Goal: Information Seeking & Learning: Understand process/instructions

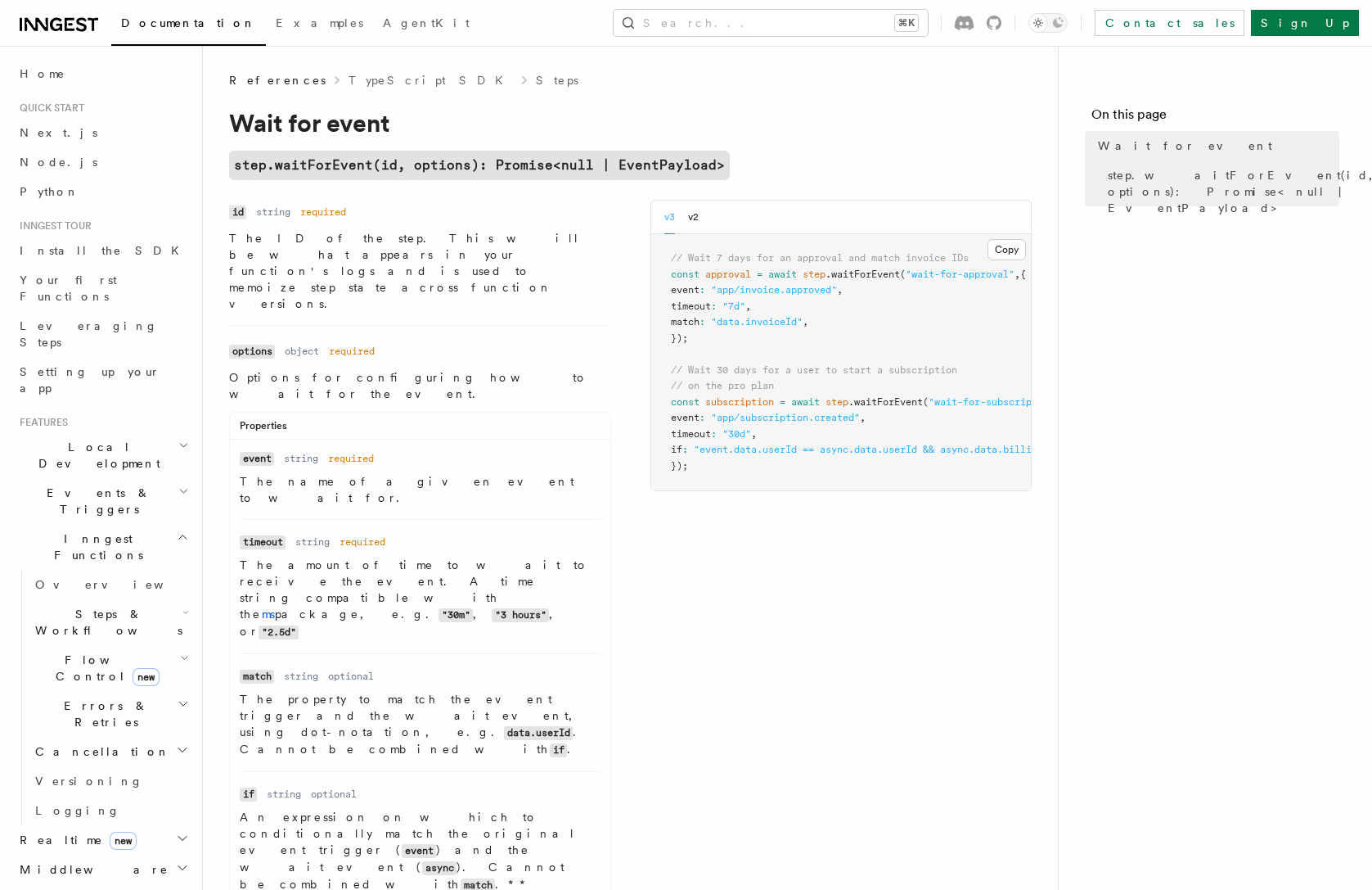
click at [536, 73] on link "Steps" at bounding box center [557, 79] width 42 height 16
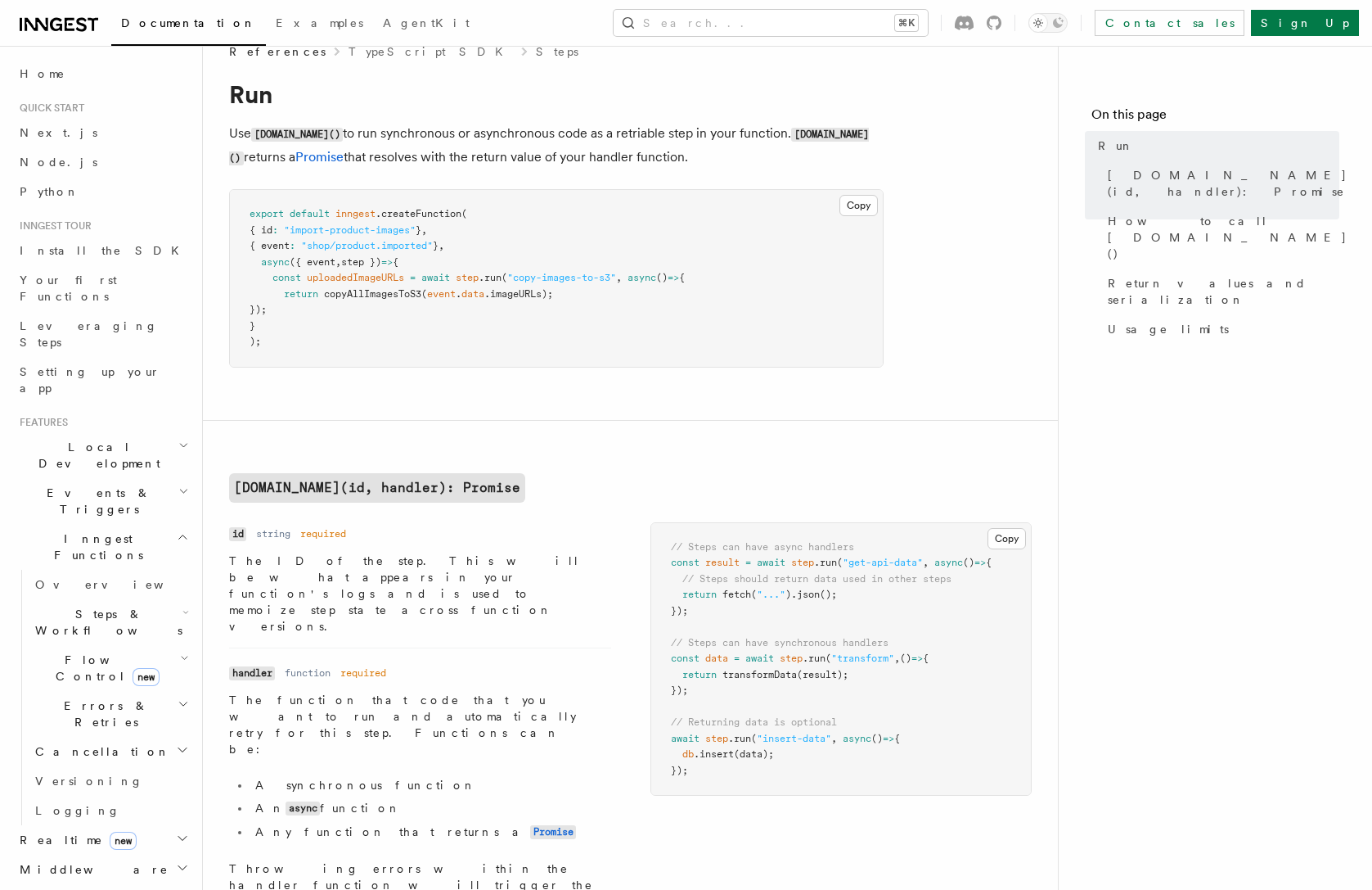
scroll to position [1127, 0]
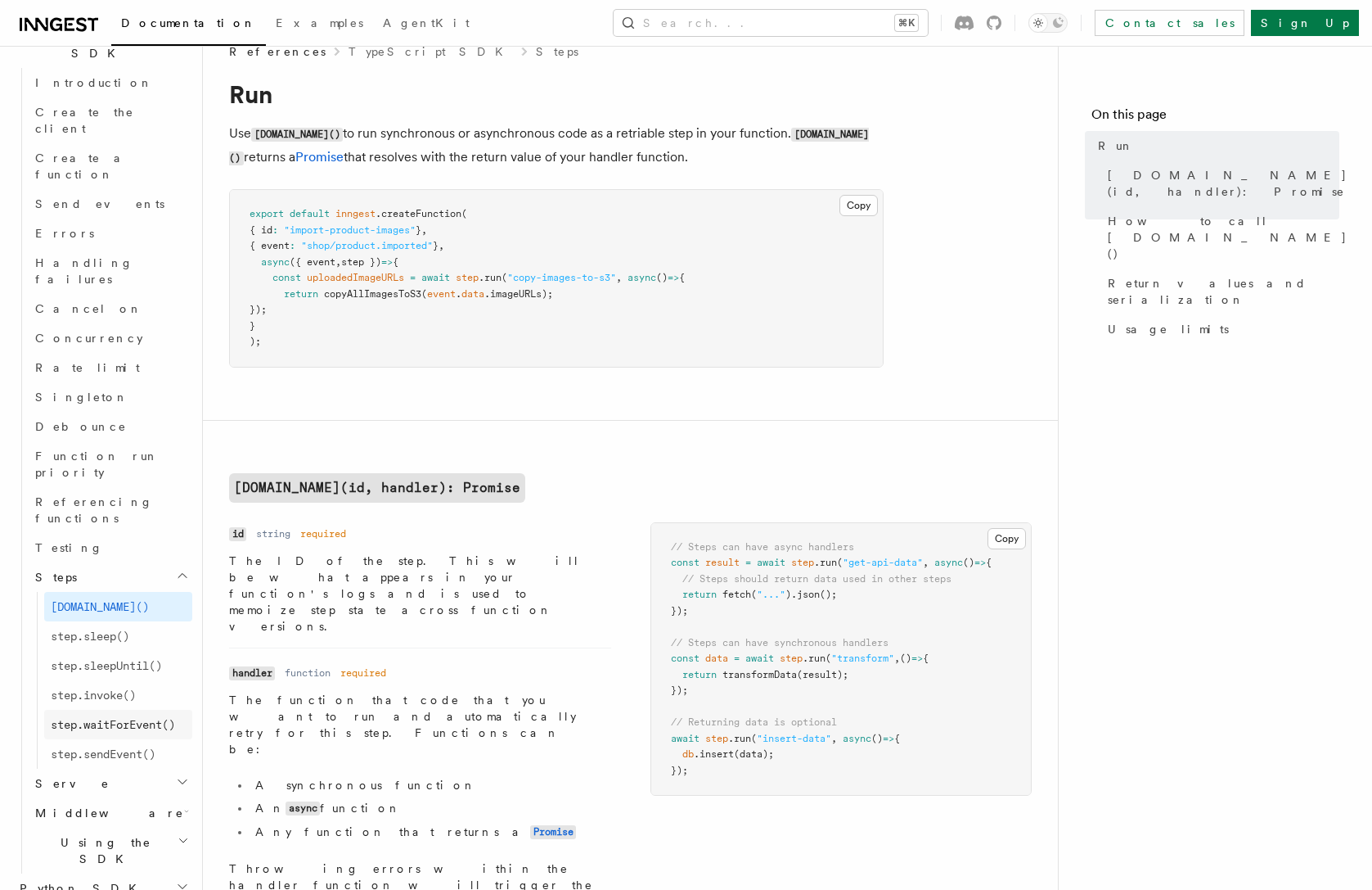
click at [123, 718] on span "step.waitForEvent()" at bounding box center [112, 723] width 124 height 13
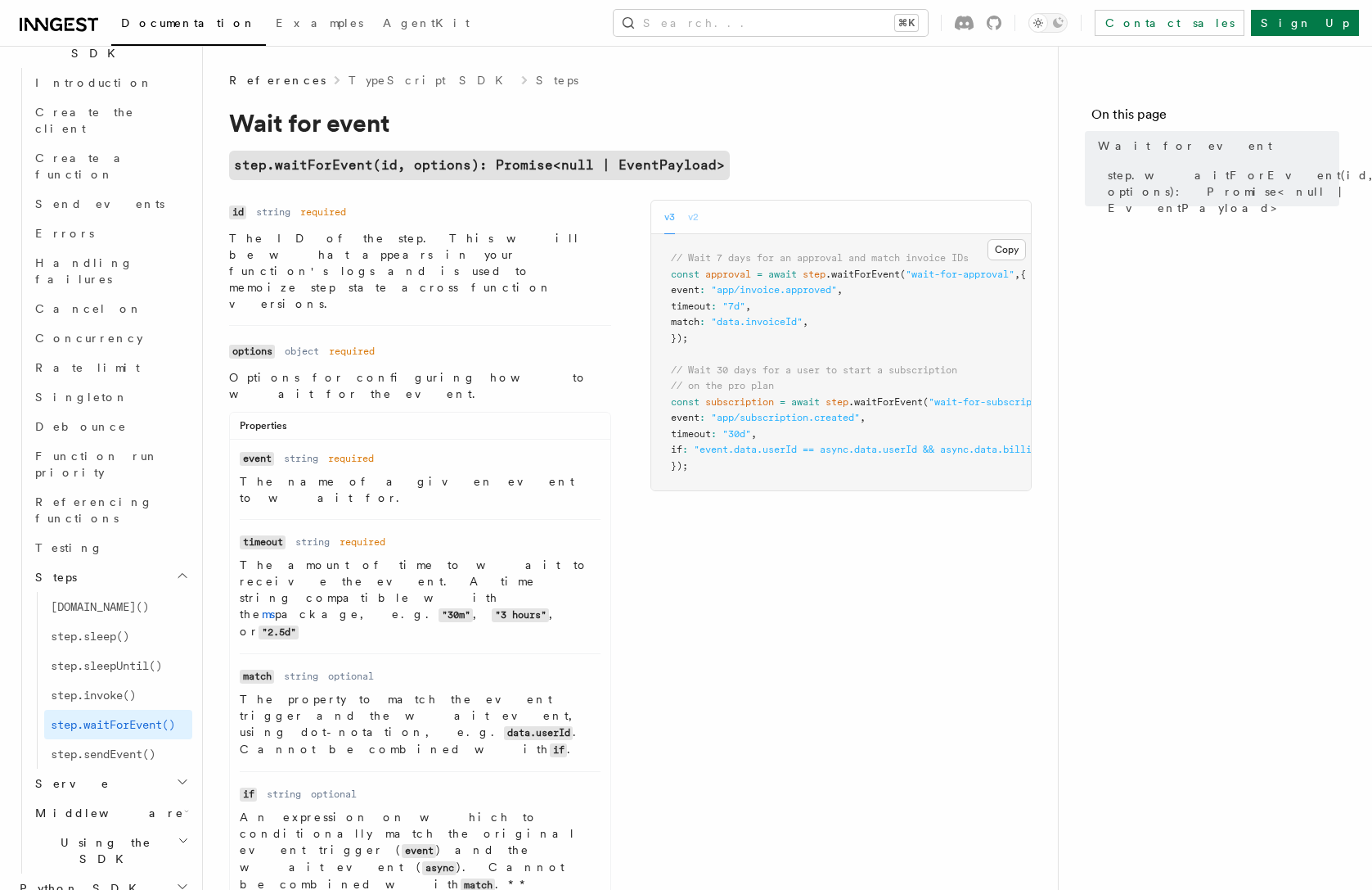
click at [694, 215] on button "v2" at bounding box center [693, 217] width 11 height 34
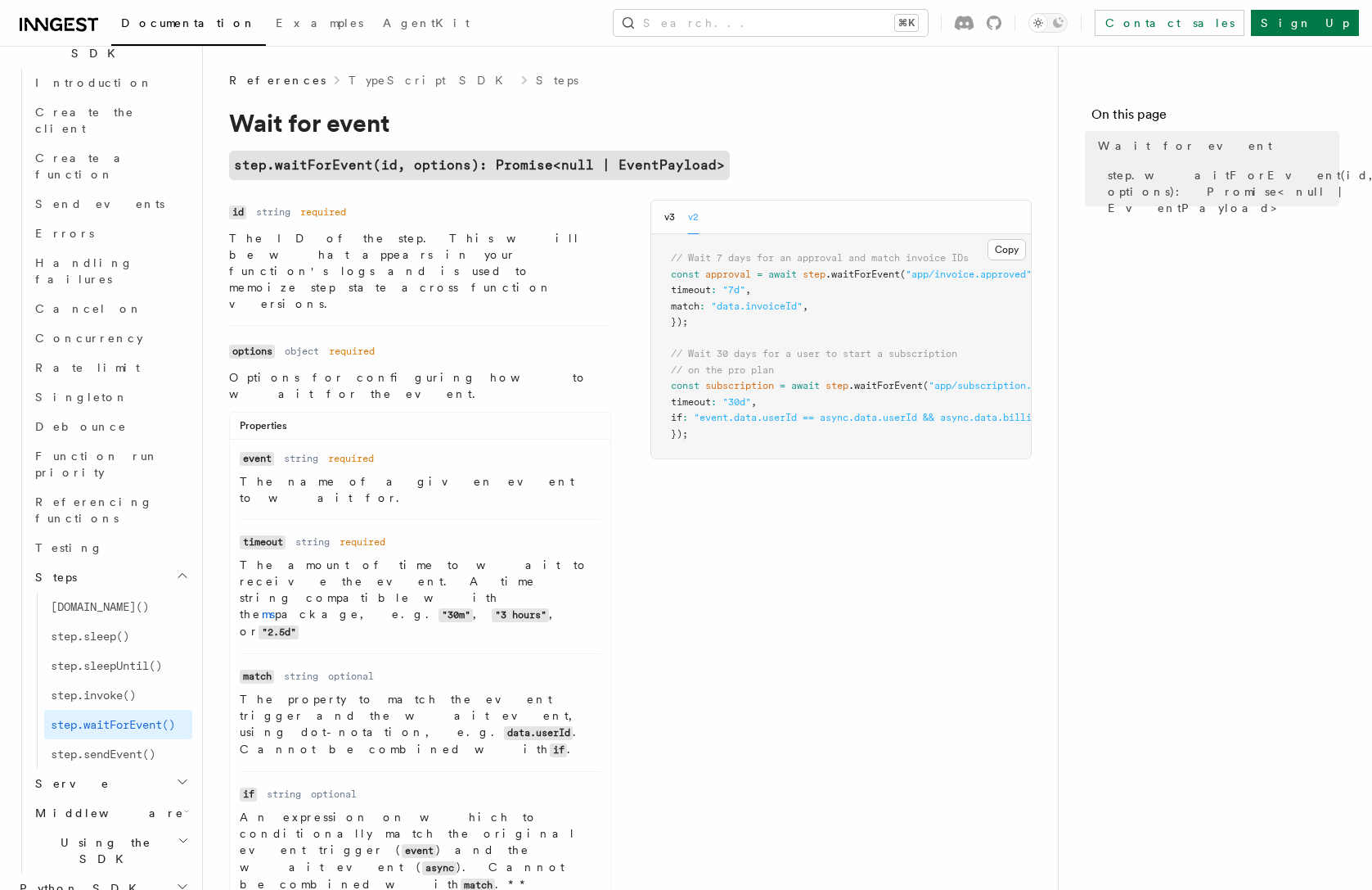
click at [678, 217] on div "v3 v2" at bounding box center [681, 217] width 35 height 34
click at [662, 220] on div "v3 v2" at bounding box center [841, 217] width 380 height 34
click at [667, 221] on button "v3" at bounding box center [669, 217] width 11 height 34
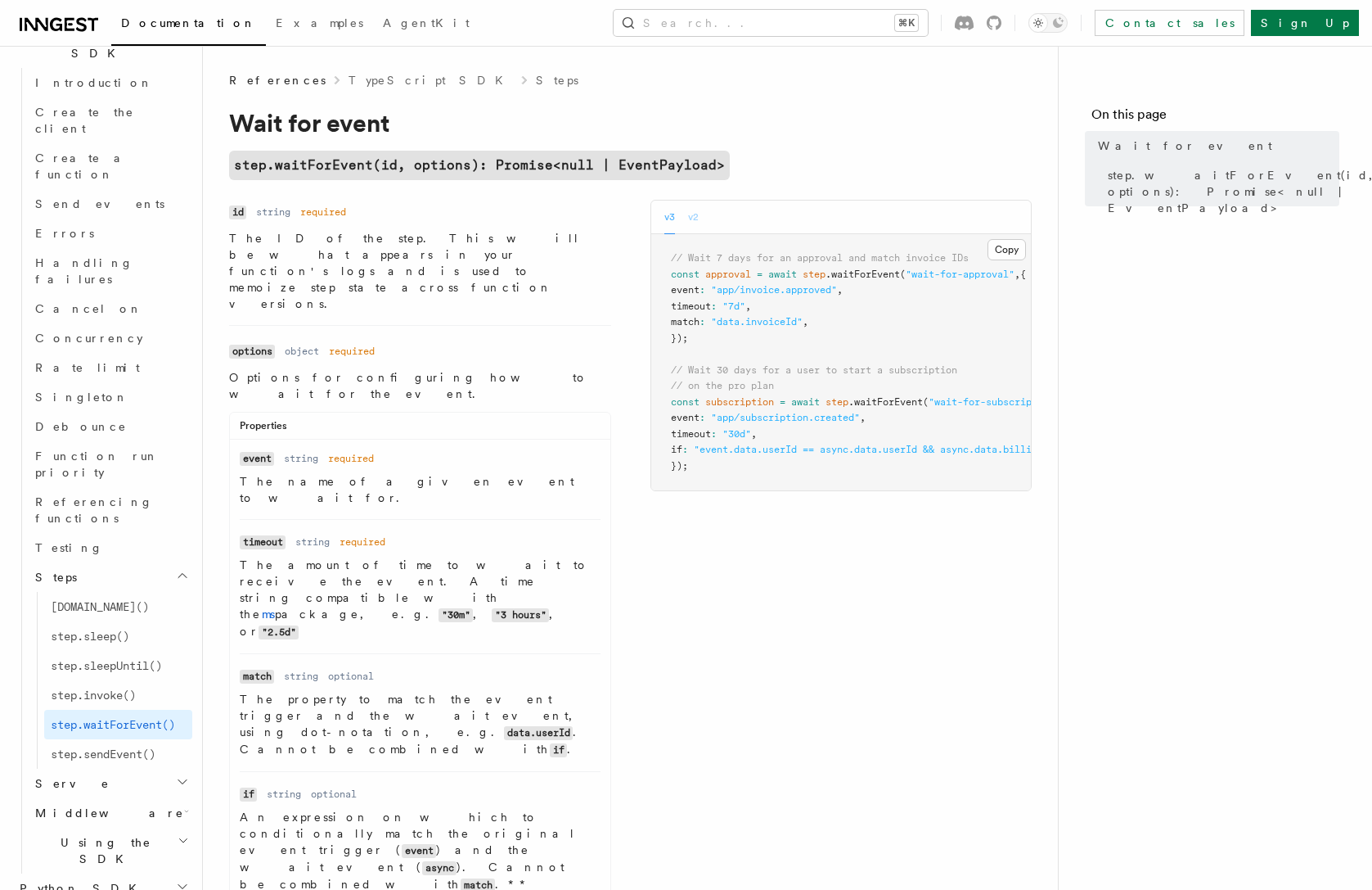
click at [692, 220] on button "v2" at bounding box center [693, 217] width 11 height 34
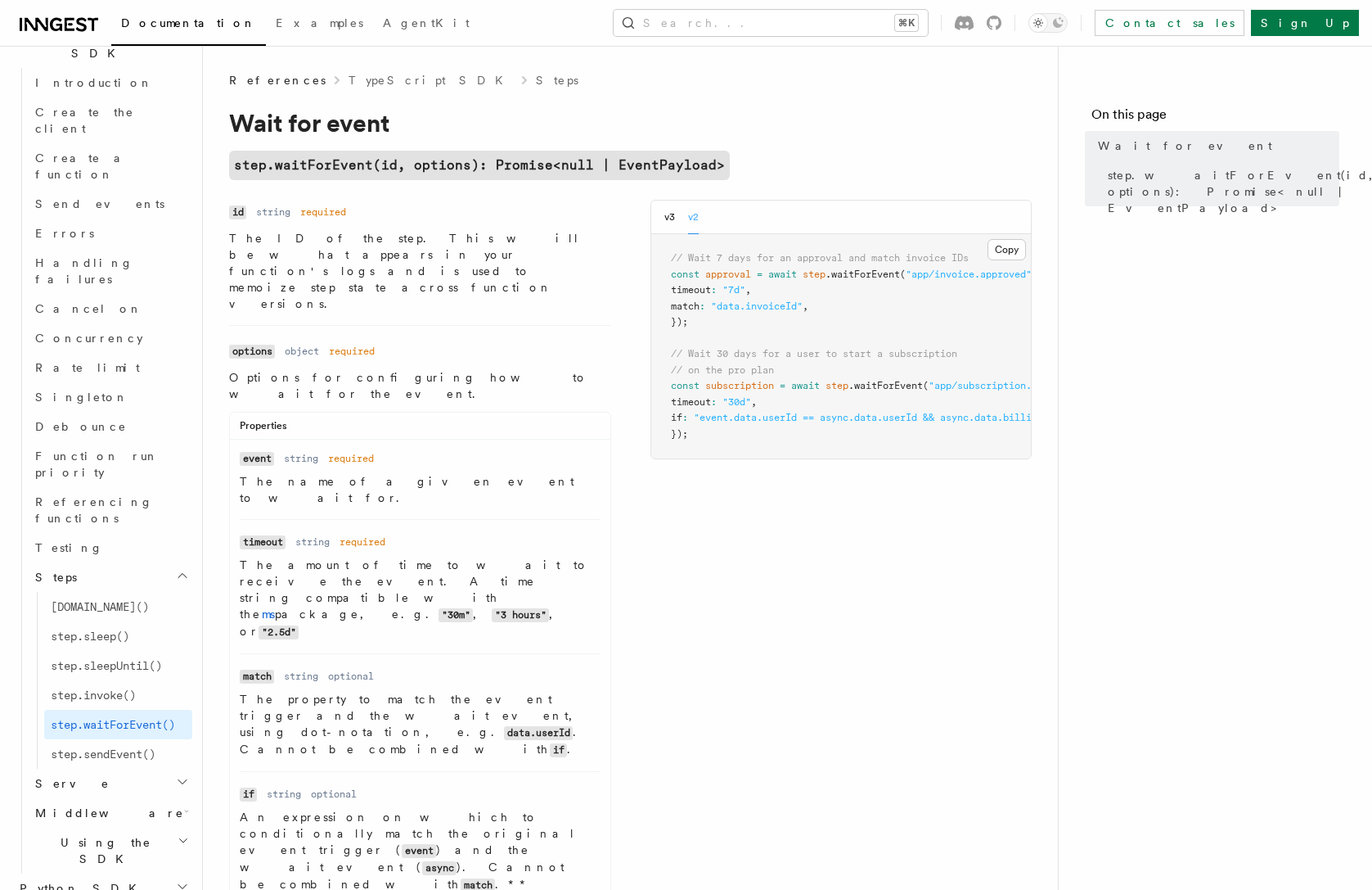
click at [675, 221] on div "v3 v2" at bounding box center [681, 217] width 35 height 34
click at [667, 224] on button "v3" at bounding box center [669, 217] width 11 height 34
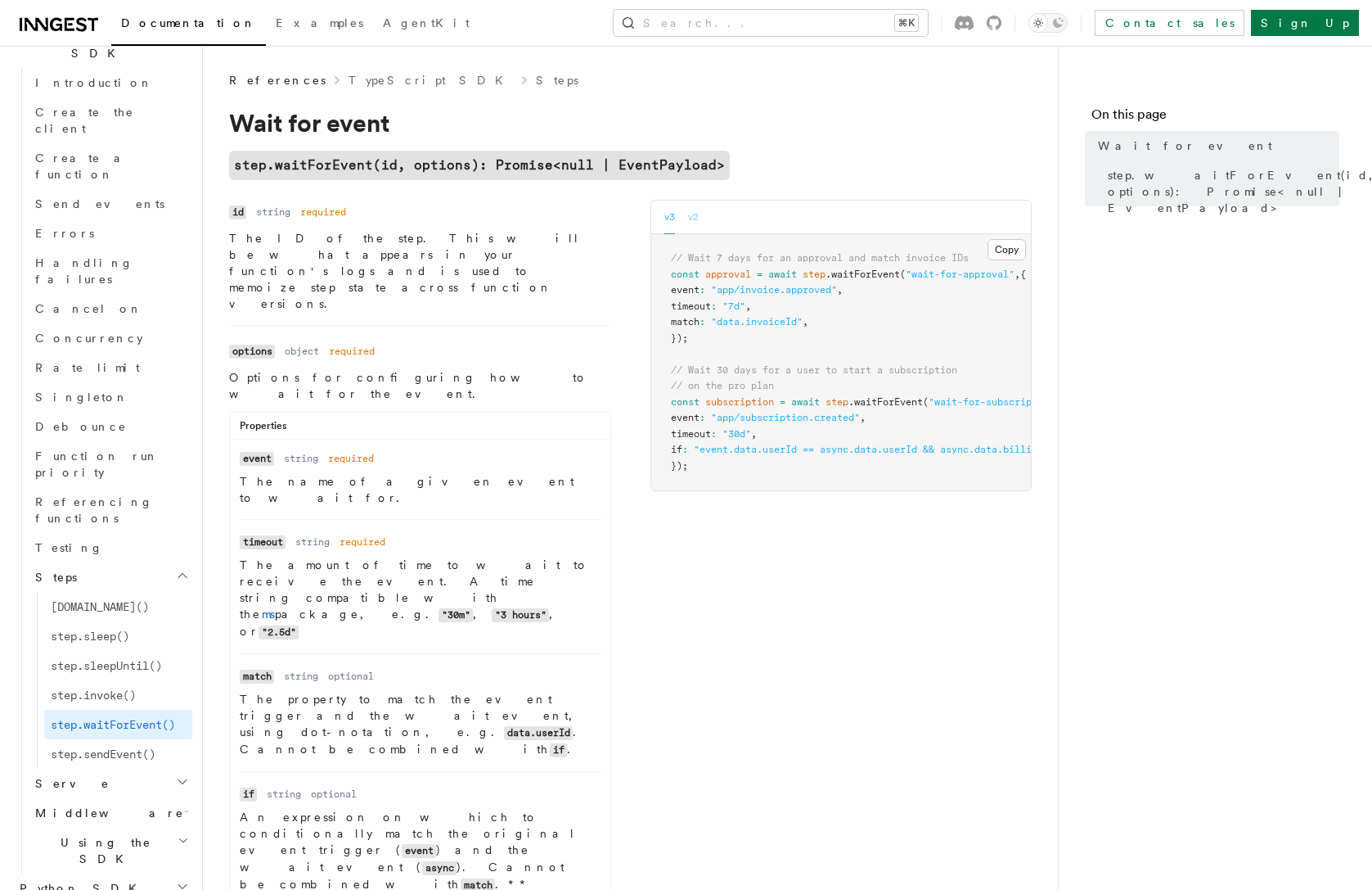
click at [690, 222] on button "v2" at bounding box center [693, 217] width 11 height 34
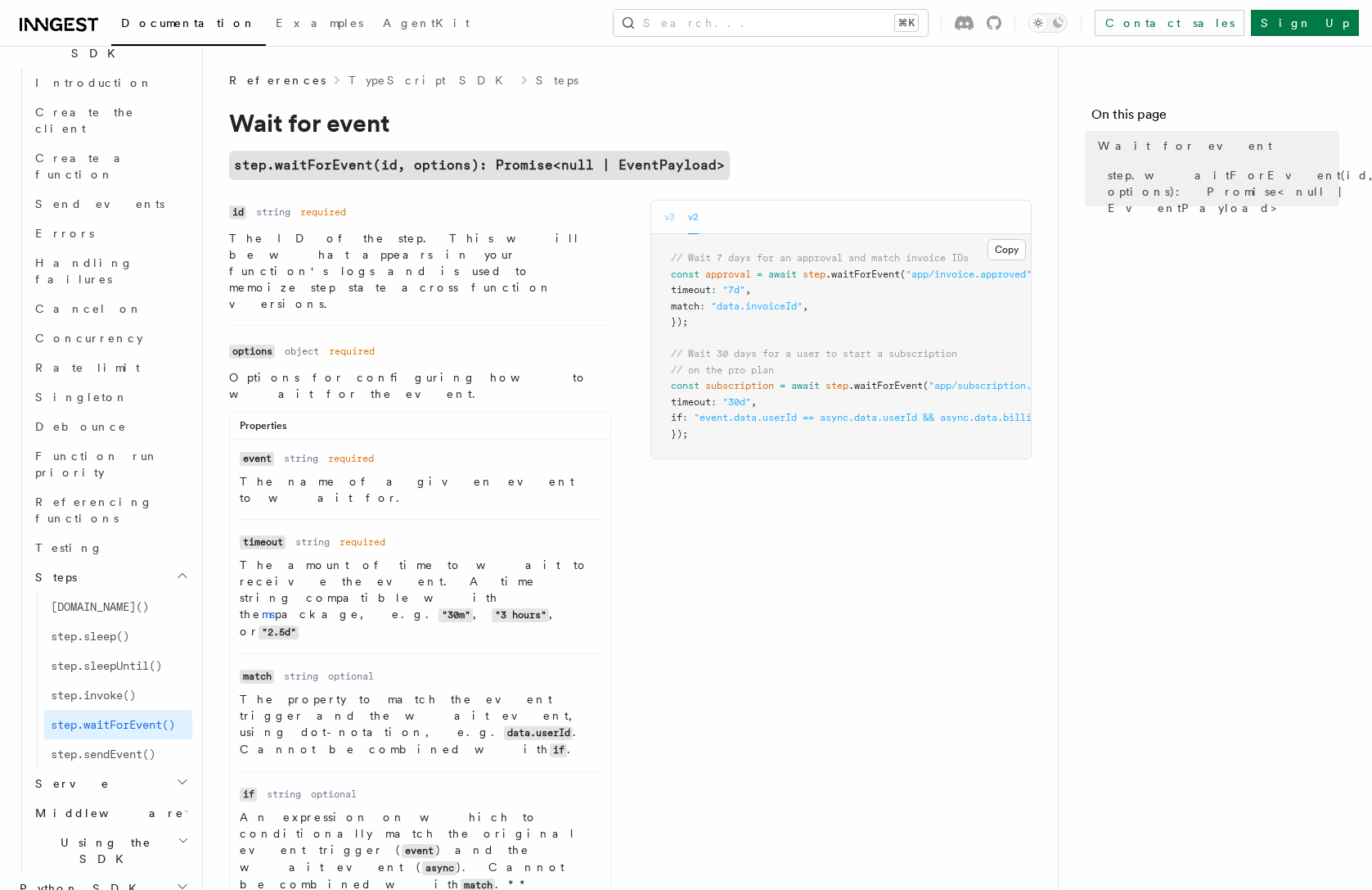
click at [667, 220] on button "v3" at bounding box center [669, 217] width 11 height 34
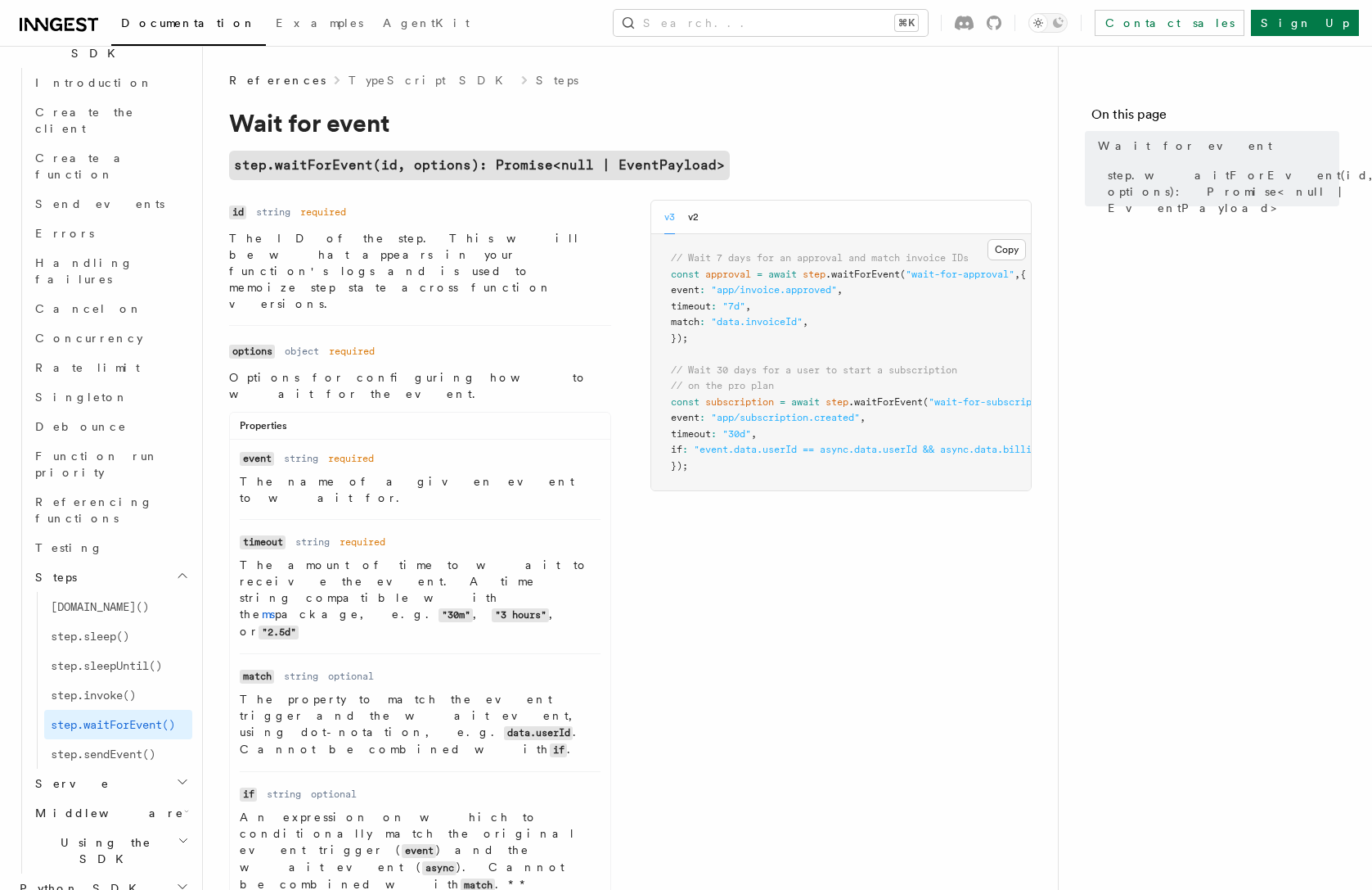
click at [871, 276] on span ".waitForEvent" at bounding box center [863, 275] width 74 height 12
click at [870, 276] on span ".waitForEvent" at bounding box center [863, 275] width 74 height 12
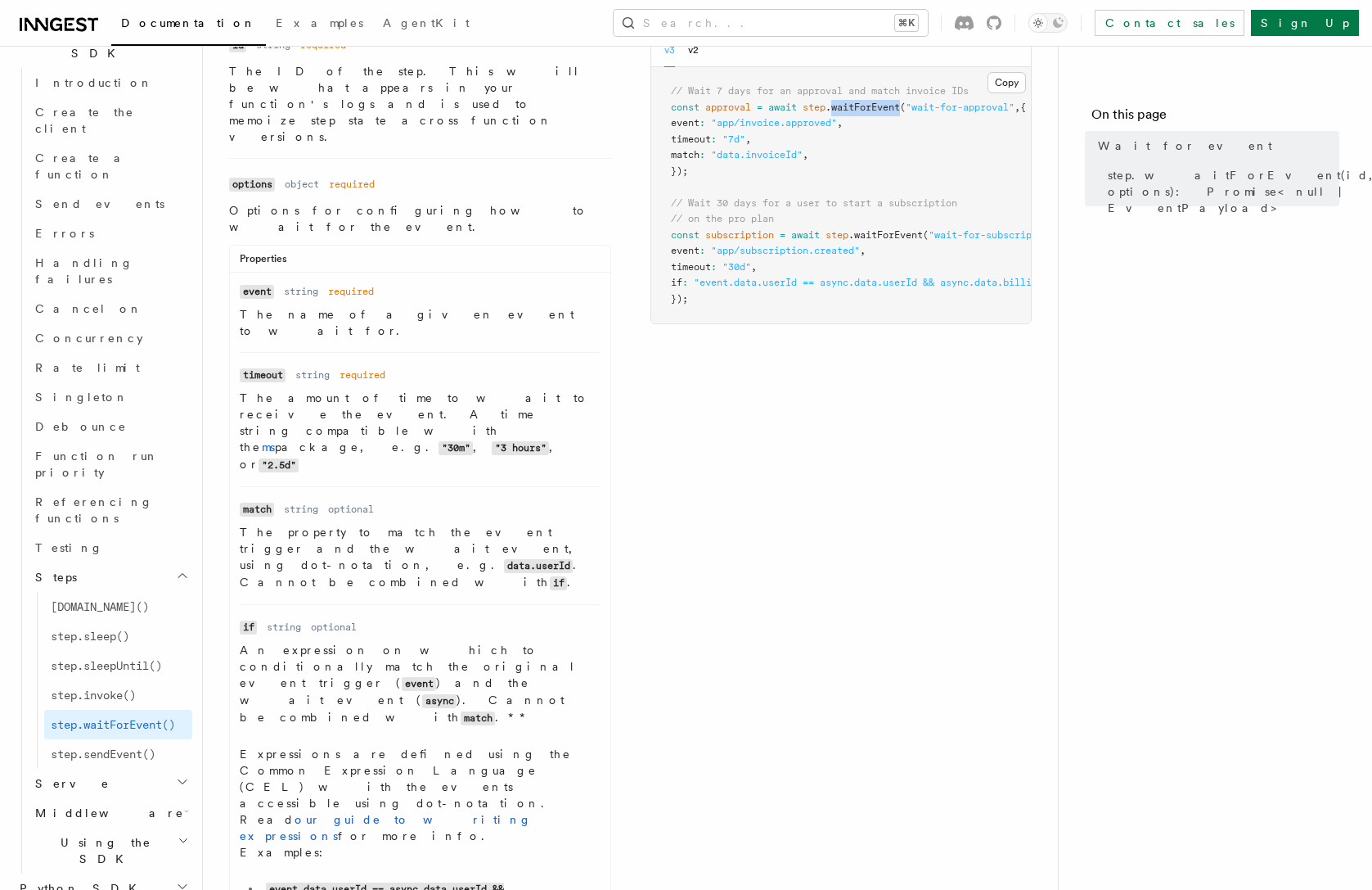
scroll to position [280, 0]
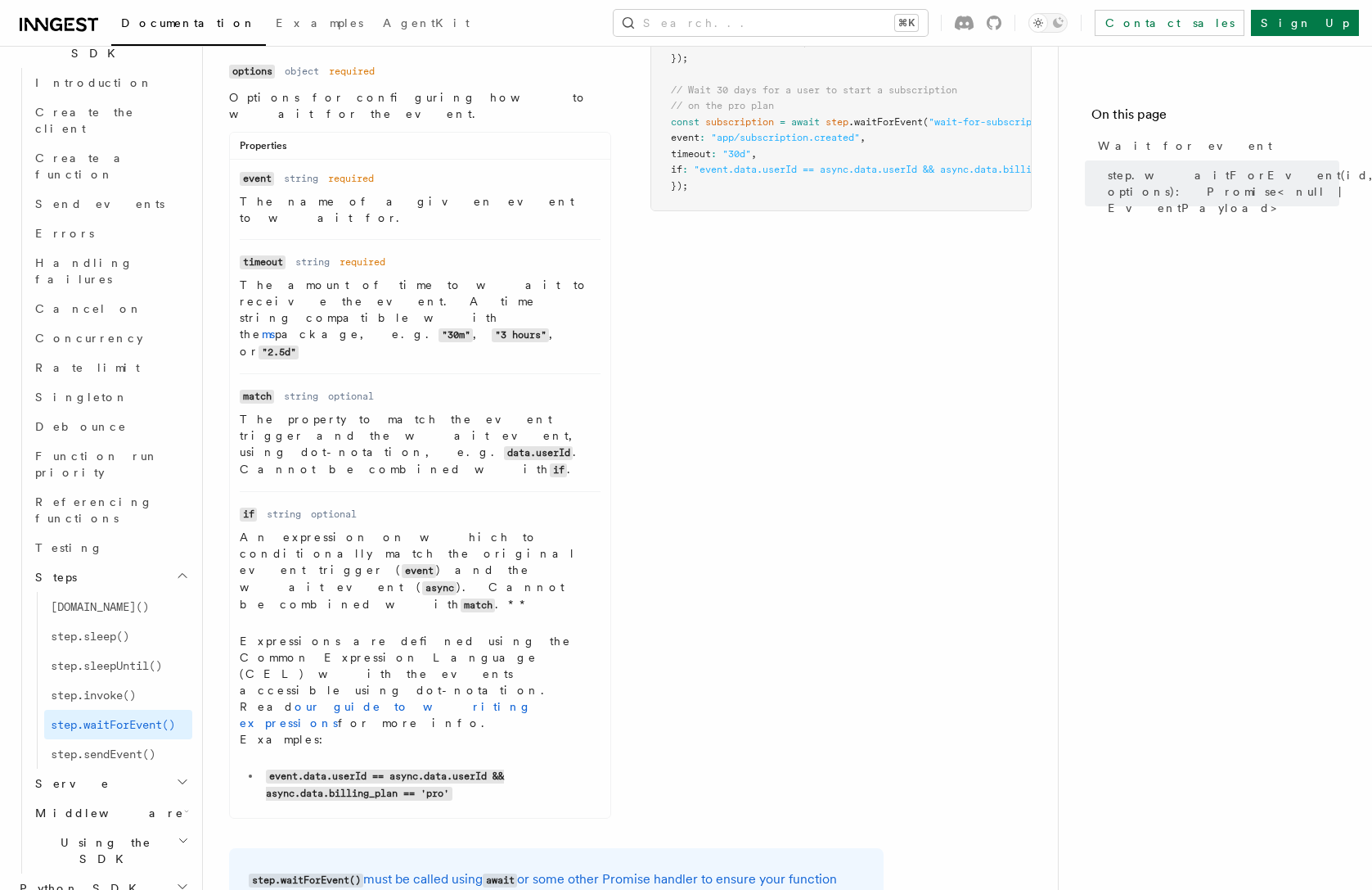
click at [517, 873] on code "await" at bounding box center [499, 880] width 35 height 14
copy code "await"
click at [82, 688] on span "step.invoke()" at bounding box center [93, 694] width 85 height 13
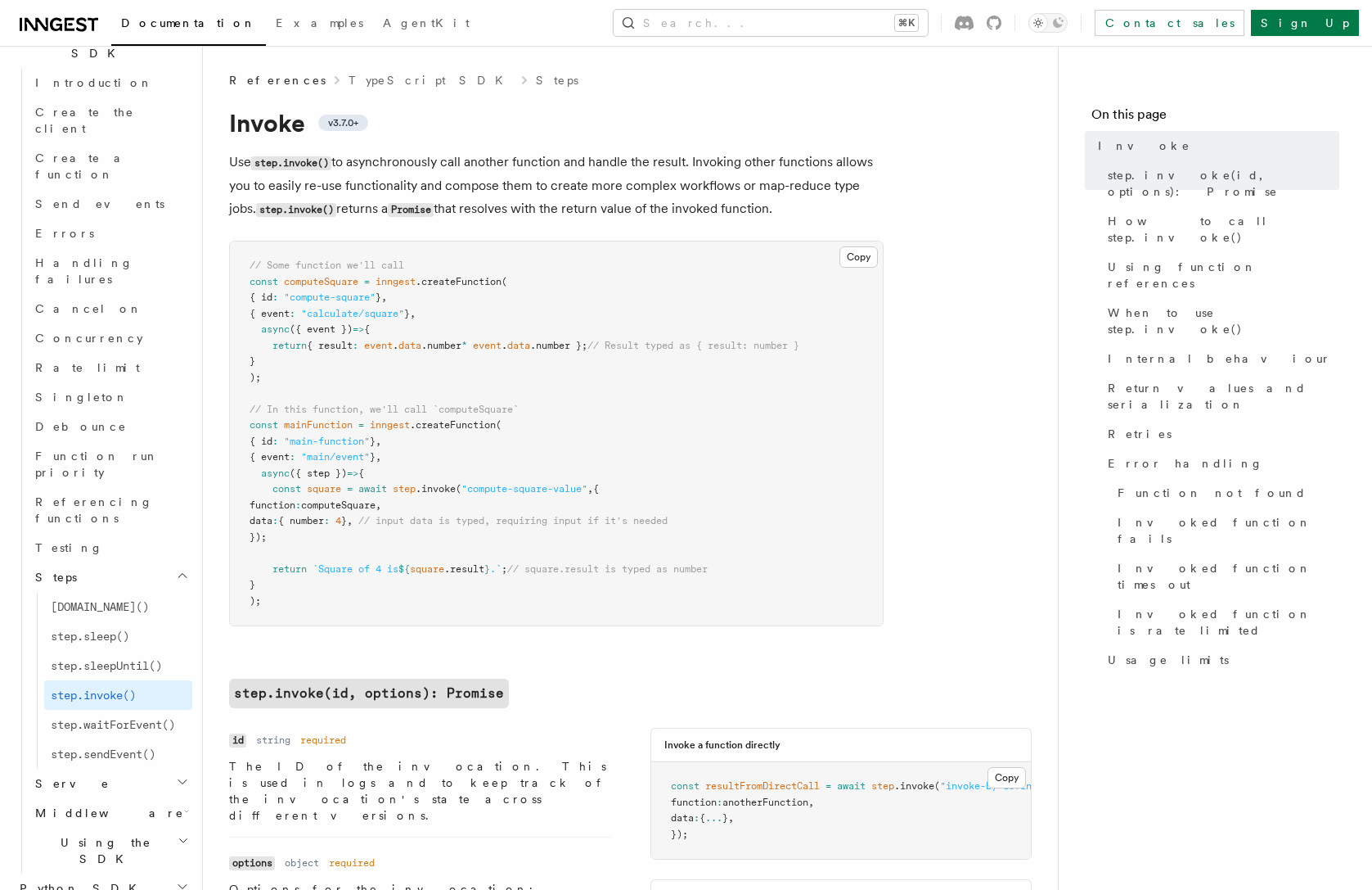
click at [477, 485] on span ""compute-square-value"" at bounding box center [524, 489] width 126 height 12
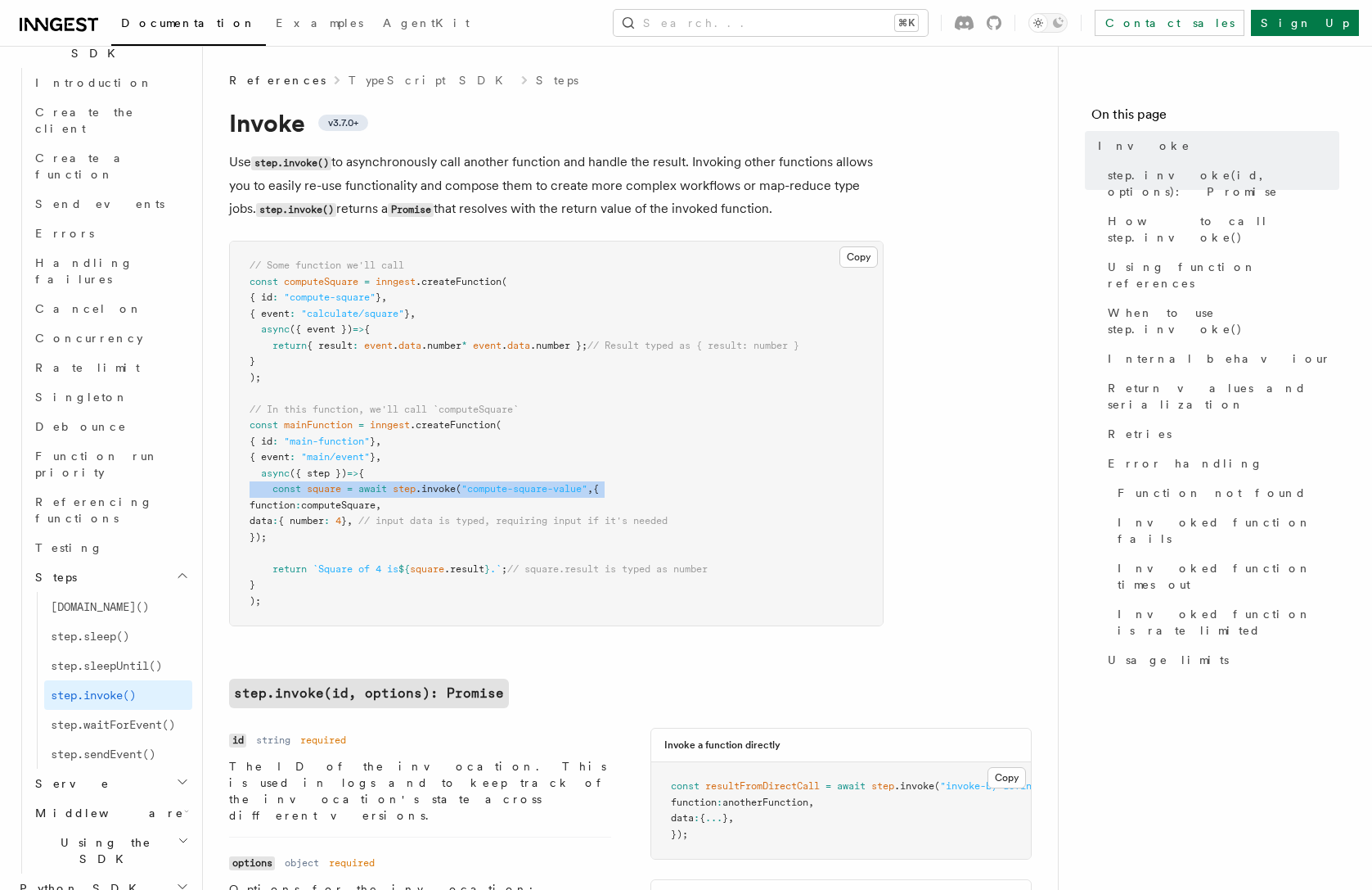
click at [477, 485] on span ""compute-square-value"" at bounding box center [524, 489] width 126 height 12
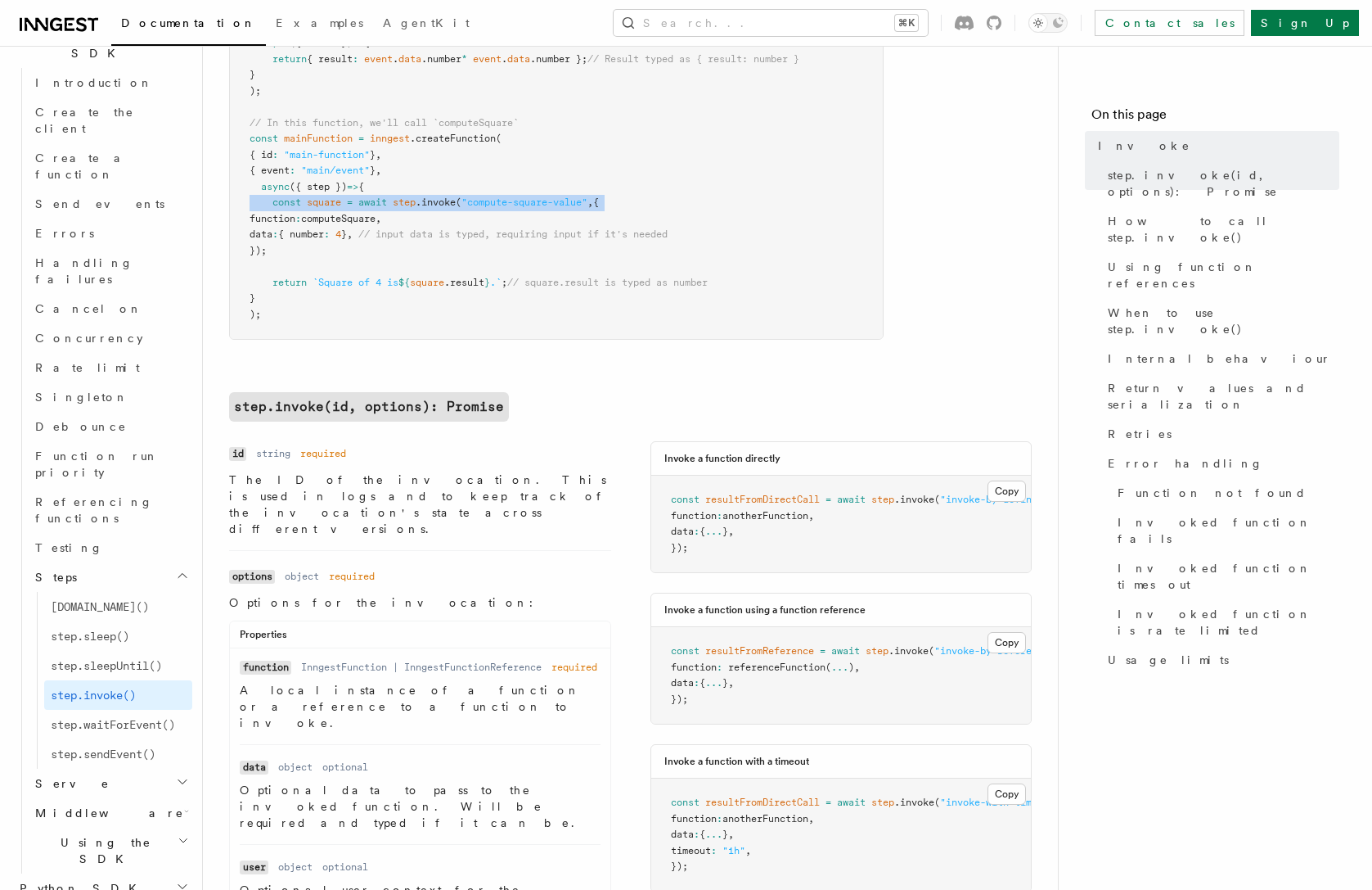
scroll to position [287, 0]
